Goal: Transaction & Acquisition: Purchase product/service

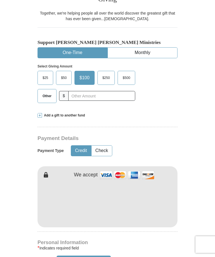
scroll to position [136, 0]
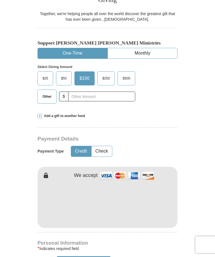
click at [52, 92] on span "Other" at bounding box center [47, 96] width 15 height 8
click at [0, 0] on input "Other" at bounding box center [0, 0] width 0 height 0
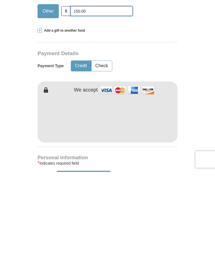
type input "150.00"
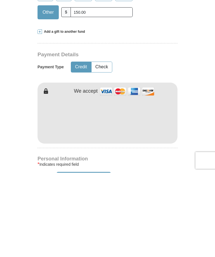
scroll to position [220, 0]
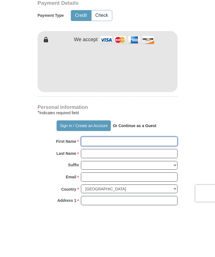
click at [106, 188] on input "First Name *" at bounding box center [129, 193] width 97 height 10
type input "[PERSON_NAME]"
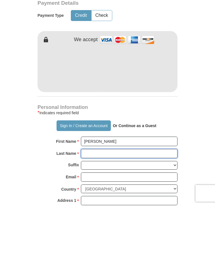
click at [122, 201] on input "Last Name *" at bounding box center [129, 206] width 97 height 10
type input "[PERSON_NAME]"
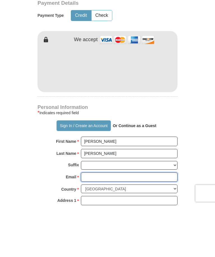
click at [101, 224] on input "Email *" at bounding box center [129, 229] width 97 height 10
type input "popcor"
type input "[EMAIL_ADDRESS][DOMAIN_NAME]"
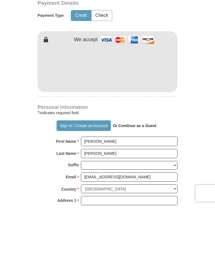
scroll to position [272, 0]
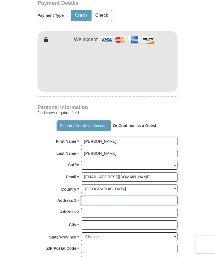
click at [107, 196] on input "Address 1 *" at bounding box center [129, 201] width 97 height 10
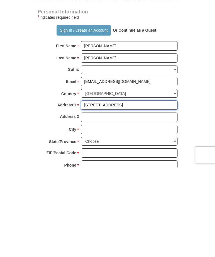
type input "[STREET_ADDRESS]"
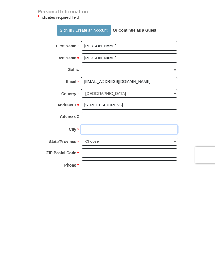
click at [112, 215] on input "City *" at bounding box center [129, 220] width 97 height 10
type input "Sun Prairie"
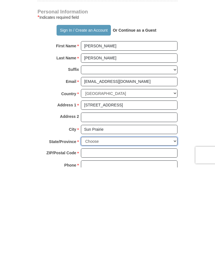
click at [122, 227] on select "Choose [US_STATE] [US_STATE] [US_STATE] [US_STATE] [US_STATE] Armed Forces Amer…" at bounding box center [129, 231] width 97 height 9
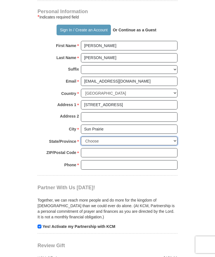
select select "WI"
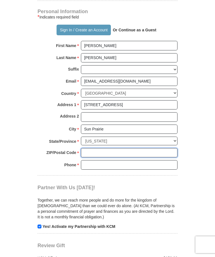
click at [95, 148] on input "ZIP/Postal Code *" at bounding box center [129, 153] width 97 height 10
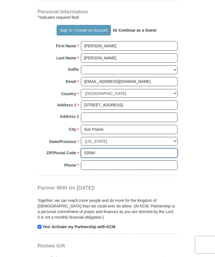
type input "53590"
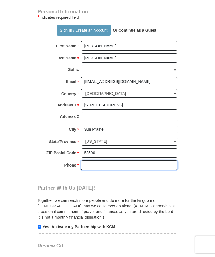
click at [121, 161] on input "Phone * *" at bounding box center [129, 166] width 97 height 10
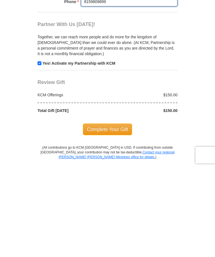
type input "8159809899"
click at [108, 213] on span "Complete Your Gift" at bounding box center [108, 219] width 50 height 12
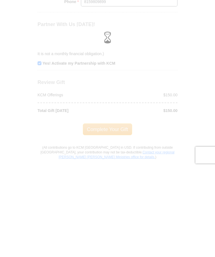
scroll to position [531, 0]
